Goal: Find specific page/section: Find specific page/section

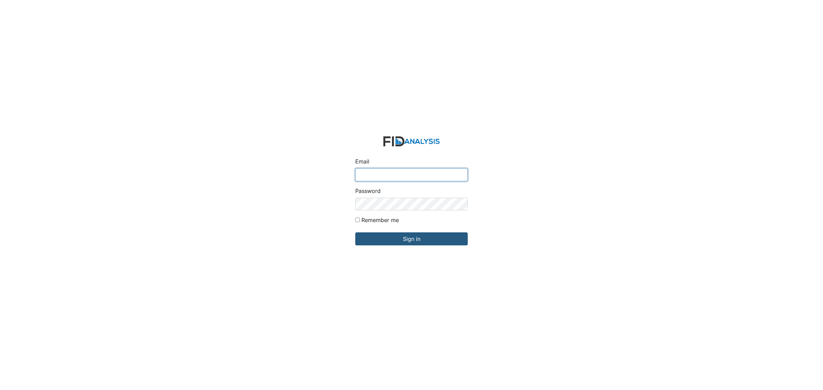
type input "[EMAIL_ADDRESS][DOMAIN_NAME]"
click at [418, 250] on form "Email lraynor@lifeincorporated.com Password Remember me Sign in" at bounding box center [411, 195] width 123 height 129
click at [422, 242] on input "Sign in" at bounding box center [411, 239] width 112 height 13
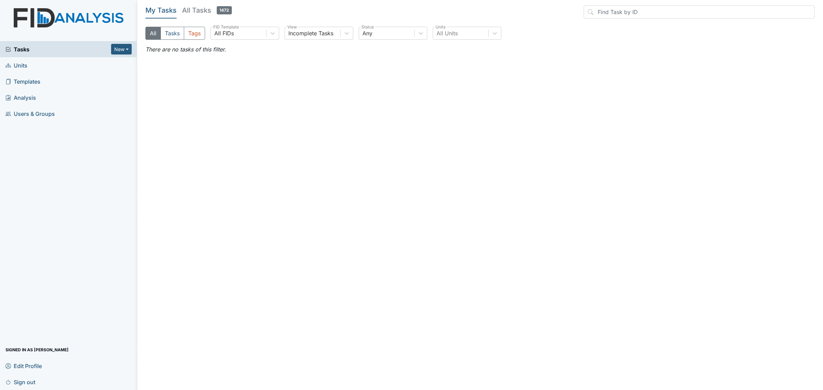
click at [21, 69] on span "Units" at bounding box center [16, 65] width 22 height 11
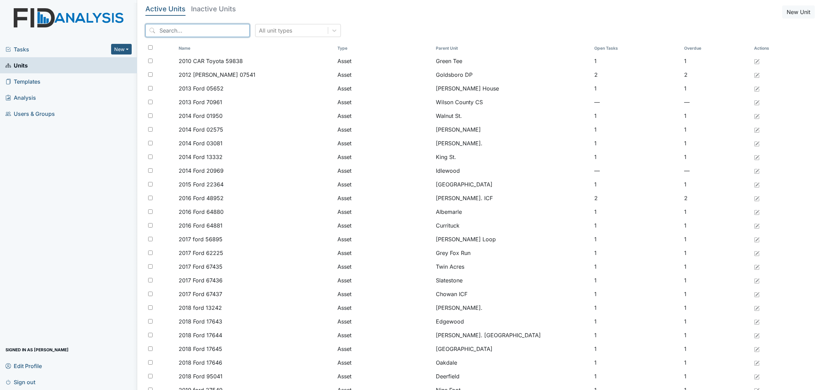
click at [187, 26] on input "search" at bounding box center [197, 30] width 104 height 13
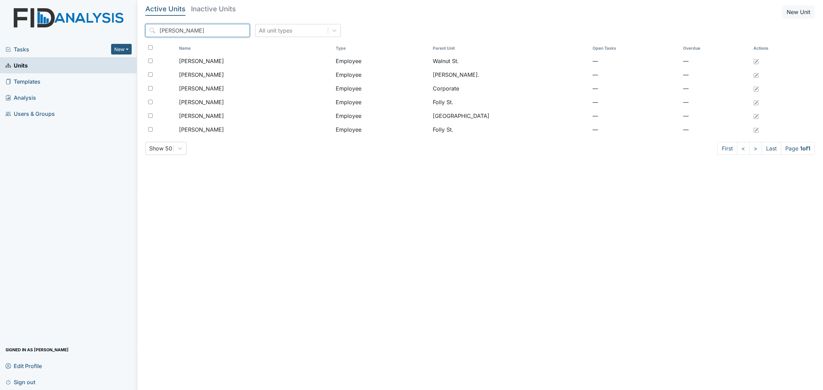
drag, startPoint x: 208, startPoint y: 27, endPoint x: 99, endPoint y: 26, distance: 109.7
click at [100, 26] on div "Tasks New Form Inspection Document Bundle Units Templates Analysis Users & Grou…" at bounding box center [411, 195] width 823 height 390
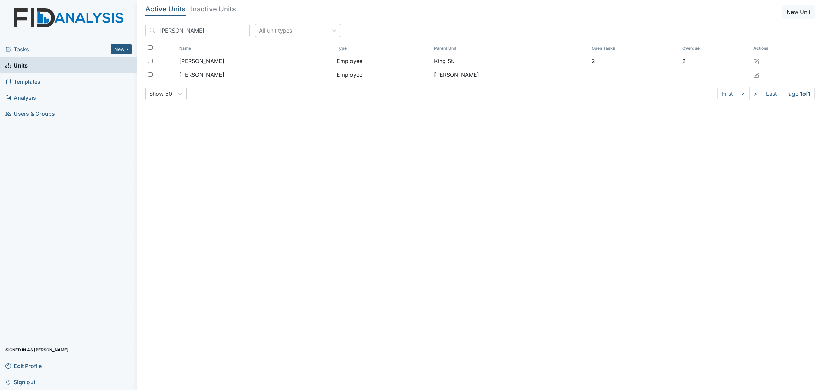
click at [212, 8] on h5 "Inactive Units" at bounding box center [213, 8] width 45 height 7
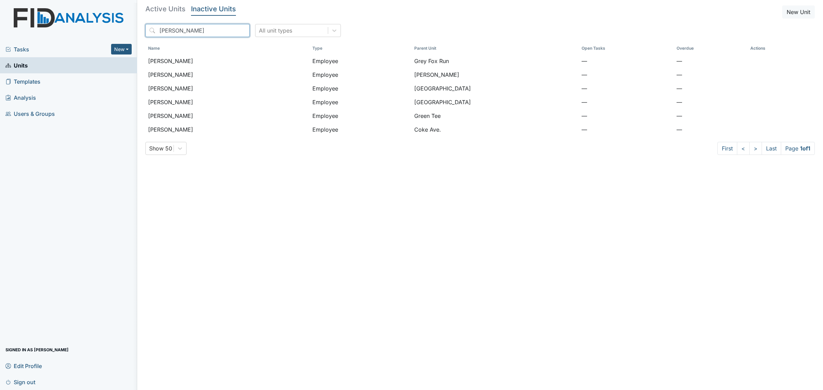
click at [204, 33] on input "alston" at bounding box center [197, 30] width 104 height 13
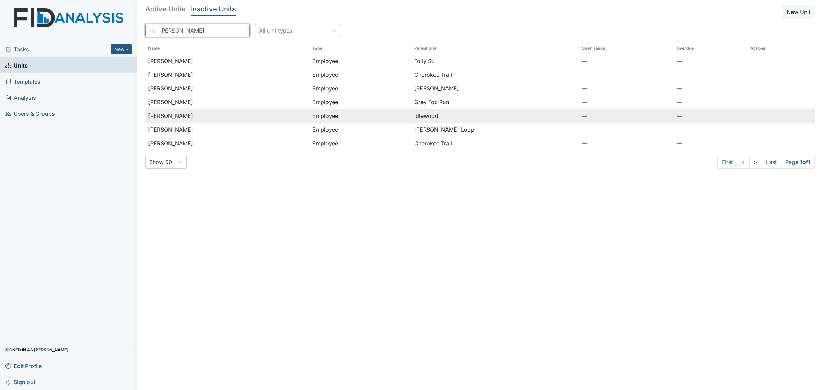
type input "graham"
click at [181, 117] on span "[PERSON_NAME]" at bounding box center [170, 116] width 45 height 8
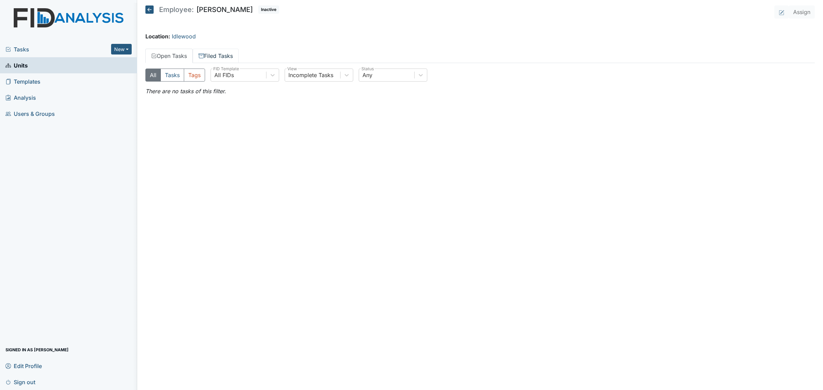
click at [229, 53] on link "Filed Tasks" at bounding box center [216, 56] width 46 height 14
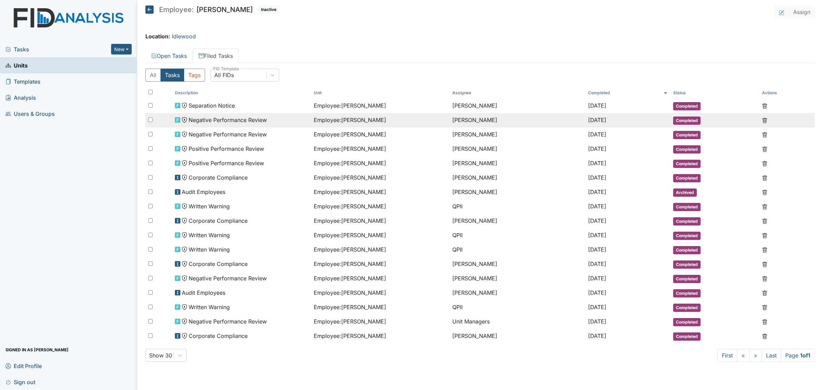
click at [250, 116] on td "Negative Performance Review" at bounding box center [241, 120] width 139 height 14
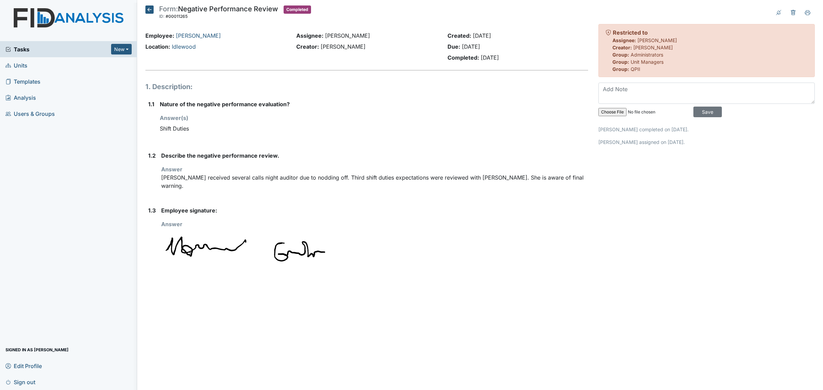
click at [147, 11] on icon at bounding box center [149, 9] width 8 height 8
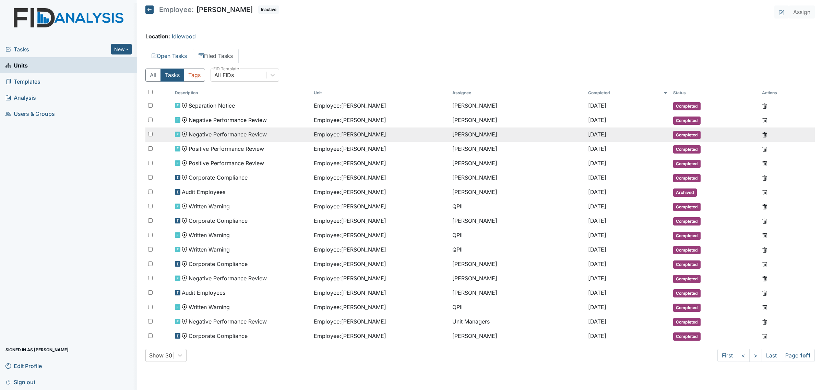
click at [223, 141] on td "Negative Performance Review" at bounding box center [241, 135] width 139 height 14
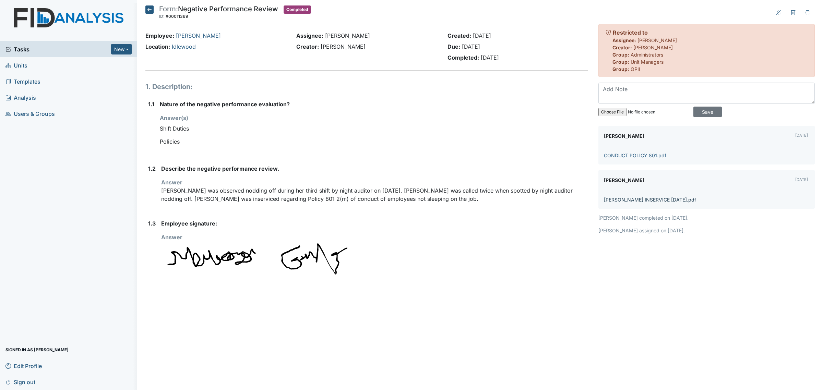
click at [662, 202] on link "M GRAHAM INSERVICE DEC 2.pdf" at bounding box center [650, 200] width 92 height 6
click at [150, 9] on icon at bounding box center [149, 9] width 8 height 8
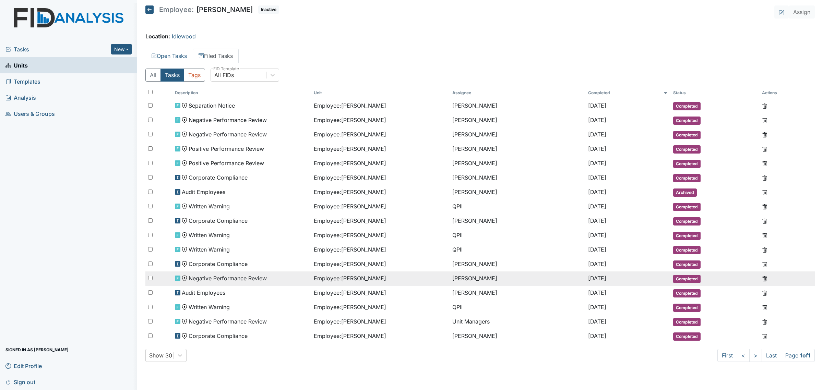
click at [458, 276] on td "[PERSON_NAME]" at bounding box center [518, 279] width 136 height 14
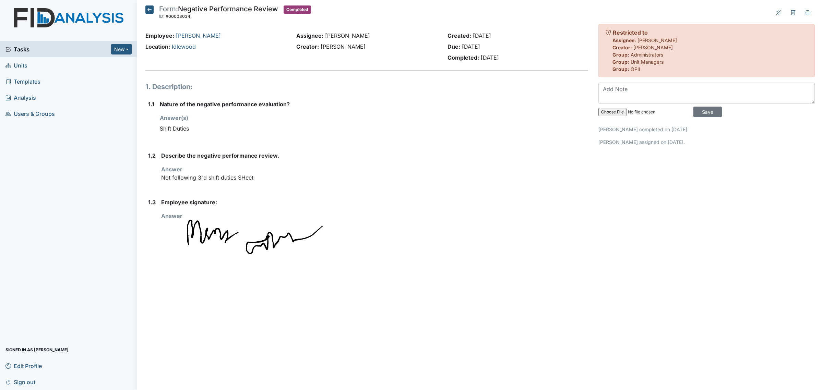
click at [149, 9] on icon at bounding box center [149, 9] width 8 height 8
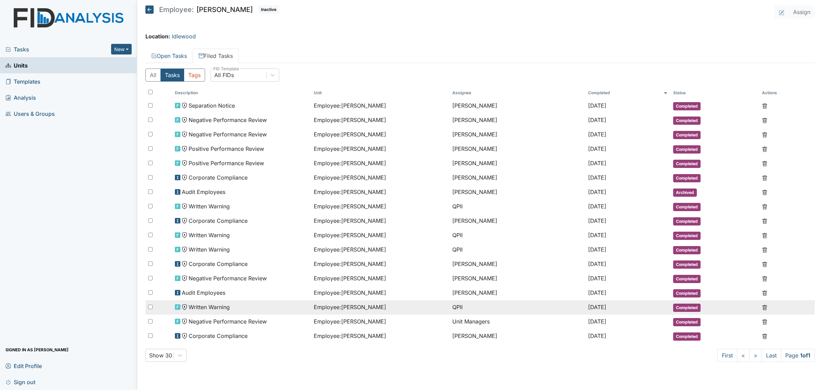
click at [450, 307] on td "QPII" at bounding box center [518, 307] width 136 height 14
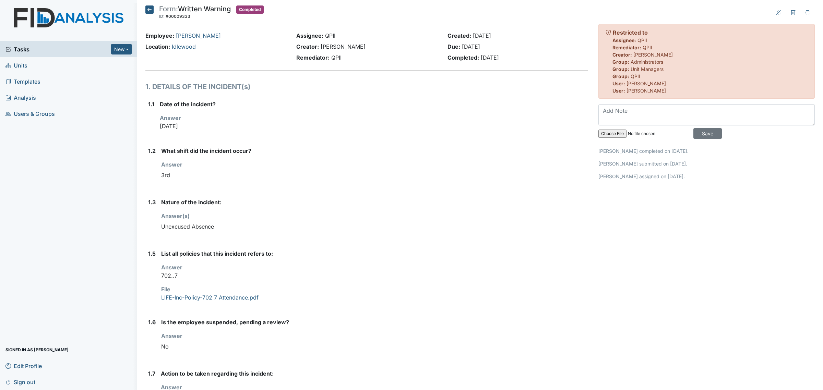
click at [152, 8] on icon at bounding box center [149, 9] width 8 height 8
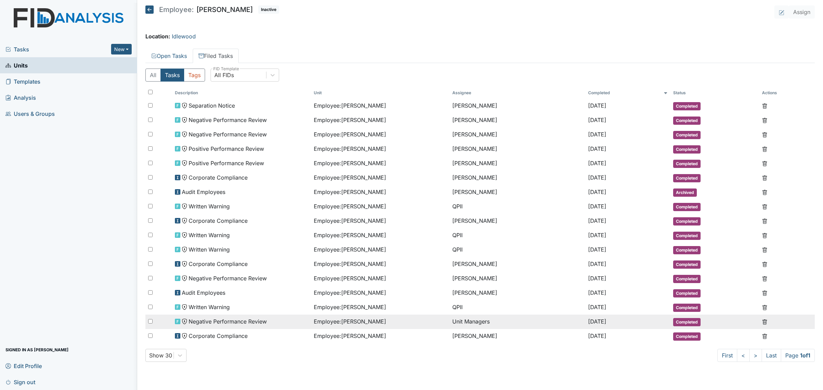
click at [417, 319] on div "Employee : Graham, Maressa" at bounding box center [380, 322] width 133 height 8
